Goal: Navigation & Orientation: Find specific page/section

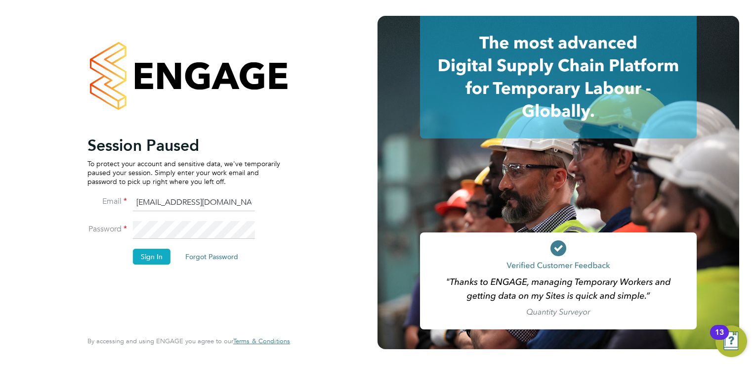
click at [152, 258] on button "Sign In" at bounding box center [152, 256] width 38 height 16
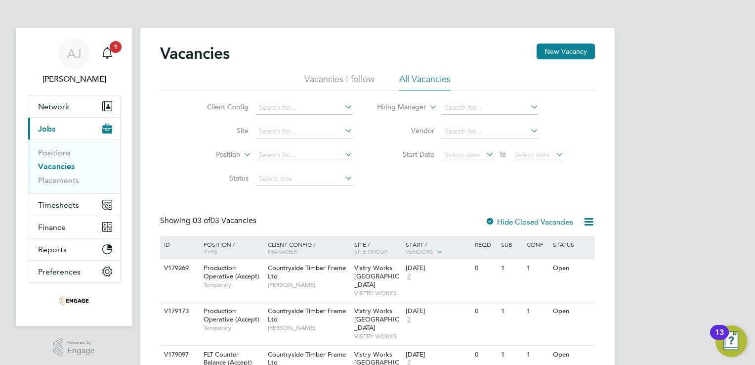
click at [47, 165] on link "Vacancies" at bounding box center [56, 166] width 37 height 9
click at [47, 151] on link "Positions" at bounding box center [54, 152] width 33 height 9
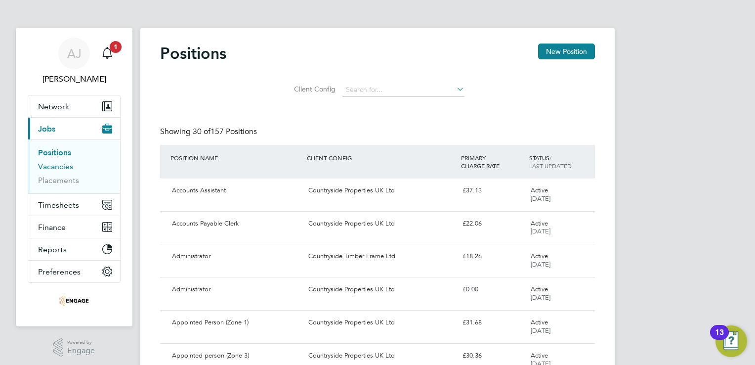
click at [47, 165] on link "Vacancies" at bounding box center [55, 166] width 35 height 9
